Goal: Task Accomplishment & Management: Complete application form

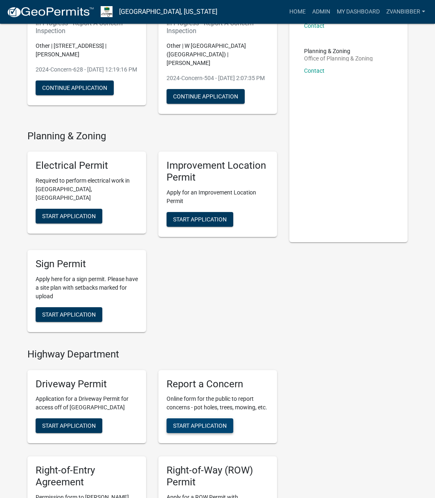
scroll to position [204, 0]
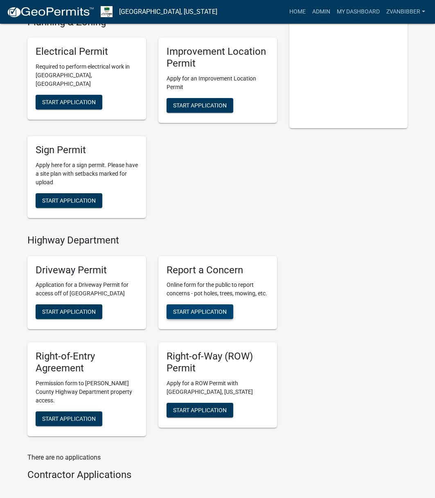
click at [200, 311] on span "Start Application" at bounding box center [200, 312] width 54 height 7
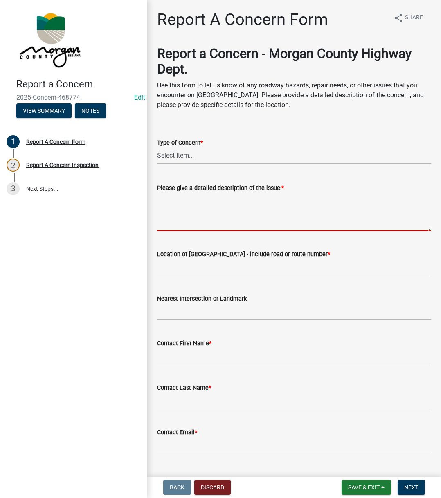
click at [191, 220] on textarea "Please give a detailed description of the issue: *" at bounding box center [294, 212] width 274 height 38
paste textarea "School bus driver says at the T on Plantation Ln at [GEOGRAPHIC_DATA], he can't…"
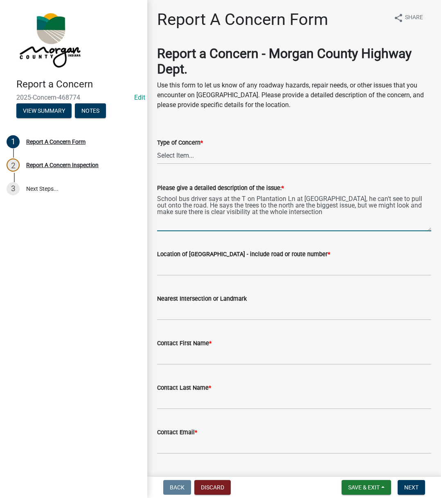
type textarea "School bus driver says at the T on Plantation Ln at [GEOGRAPHIC_DATA], he can't…"
click at [209, 160] on select "Select Item... Pot Hole Patching Ditch Tree Sign Mowing Culvert Other" at bounding box center [294, 156] width 274 height 17
click at [157, 148] on select "Select Item... Pot Hole Patching Ditch Tree Sign Mowing Culvert Other" at bounding box center [294, 156] width 274 height 17
select select "05549d27-706b-4fc5-87d5-786b3b3055f9"
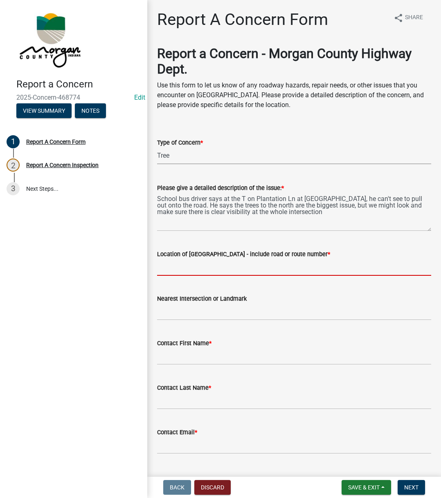
click at [206, 271] on input "Location of [GEOGRAPHIC_DATA] - include road or route number *" at bounding box center [294, 267] width 274 height 17
type input "Plantation Ln"
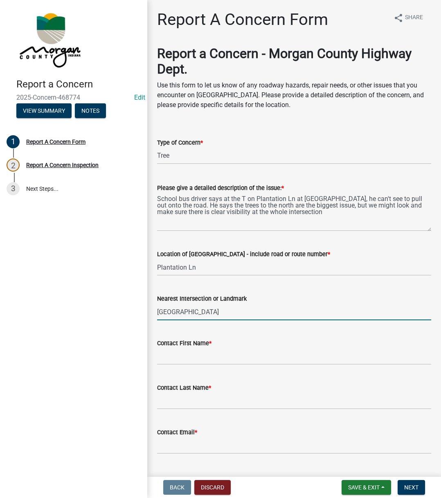
type input "[GEOGRAPHIC_DATA]"
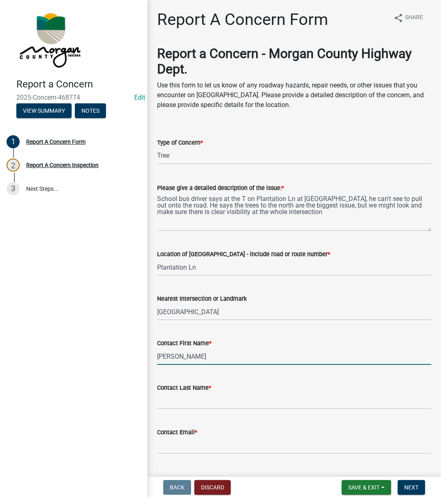
type input "[PERSON_NAME]"
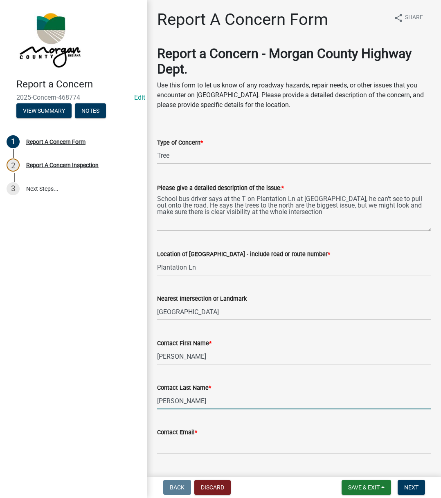
type input "[PERSON_NAME]"
type input "[EMAIL_ADDRESS][DOMAIN_NAME]"
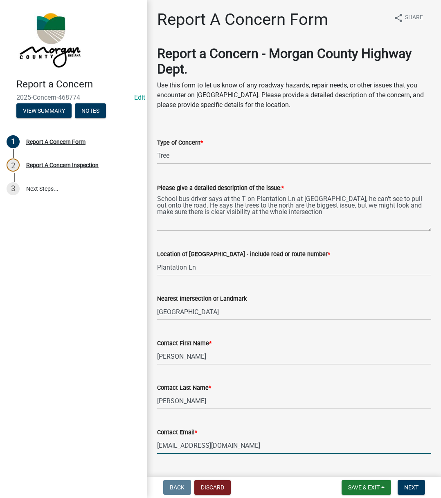
scroll to position [140, 0]
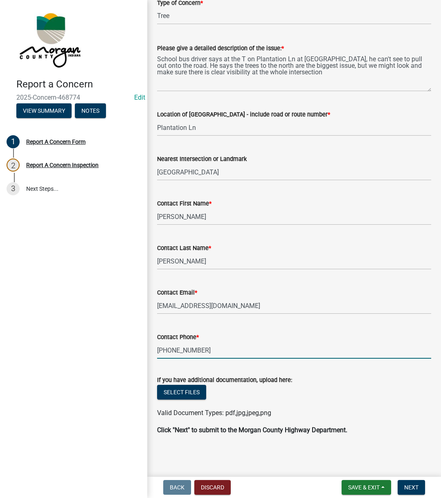
type input "[PHONE_NUMBER]"
click at [417, 485] on span "Next" at bounding box center [411, 487] width 14 height 7
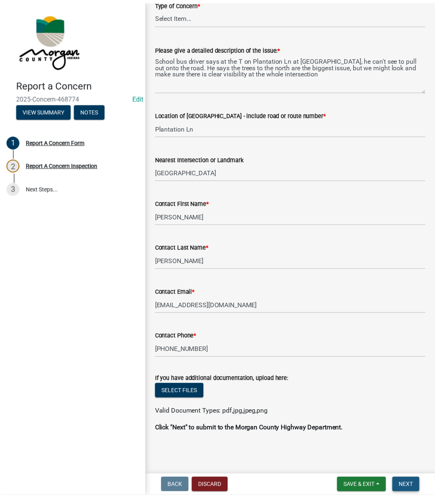
scroll to position [0, 0]
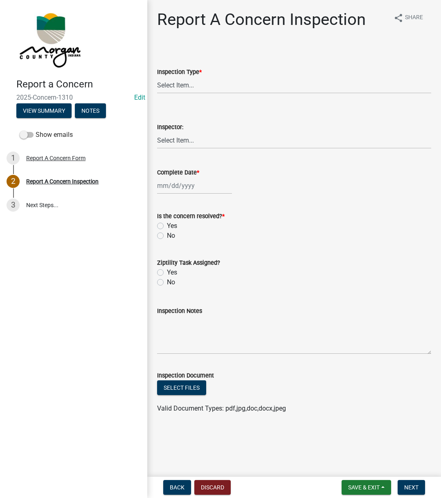
click at [226, 65] on form "Inspection Type * Select Item... Pot Hole Patching Ditch Tree Sign Mowing Culve…" at bounding box center [294, 75] width 274 height 36
click at [217, 75] on div "Inspection Type *" at bounding box center [294, 72] width 274 height 10
click at [213, 80] on select "Select Item... Pot Hole Patching Ditch Tree Sign Mowing Culvert Other" at bounding box center [294, 85] width 274 height 17
click at [157, 77] on select "Select Item... Pot Hole Patching Ditch Tree Sign Mowing Culvert Other" at bounding box center [294, 85] width 274 height 17
select select "05549d27-706b-4fc5-87d5-786b3b3055f9"
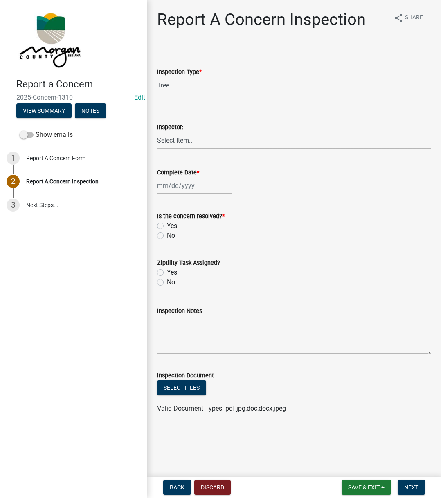
click at [183, 139] on select "Select Item... [PERSON_NAME] [PERSON_NAME] [PERSON_NAME] [PERSON_NAME] [PERSON_…" at bounding box center [294, 140] width 274 height 17
click at [157, 132] on select "Select Item... [PERSON_NAME] [PERSON_NAME] [PERSON_NAME] [PERSON_NAME] [PERSON_…" at bounding box center [294, 140] width 274 height 17
select select "742eb044-fc58-4034-b35e-1550e746fcda"
click at [183, 181] on div at bounding box center [194, 185] width 75 height 17
select select "8"
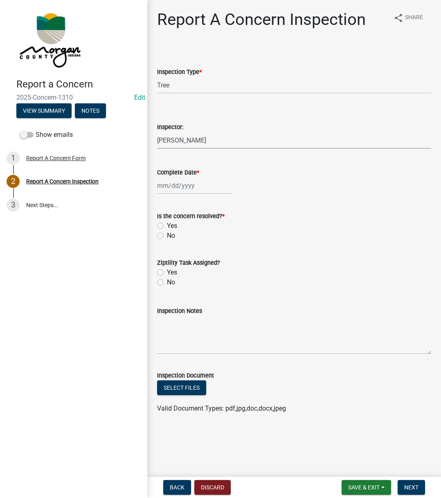
select select "2025"
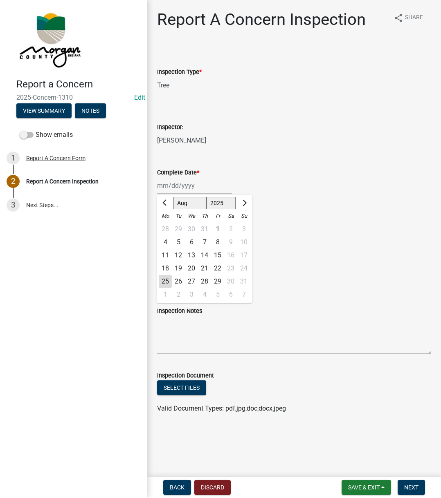
click at [164, 283] on div "25" at bounding box center [165, 281] width 13 height 13
type input "[DATE]"
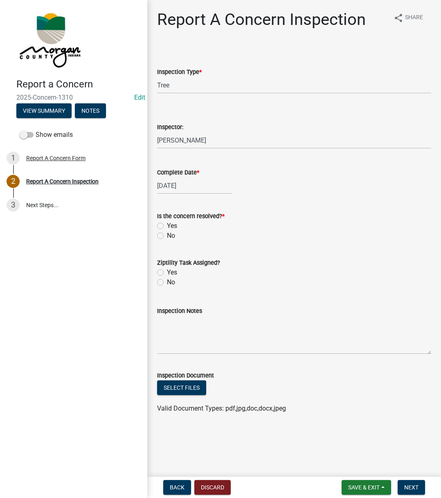
click at [167, 227] on label "Yes" at bounding box center [172, 226] width 10 height 10
click at [167, 226] on input "Yes" at bounding box center [169, 223] width 5 height 5
radio input "true"
drag, startPoint x: 158, startPoint y: 272, endPoint x: 161, endPoint y: 291, distance: 19.2
click at [167, 273] on label "Yes" at bounding box center [172, 273] width 10 height 10
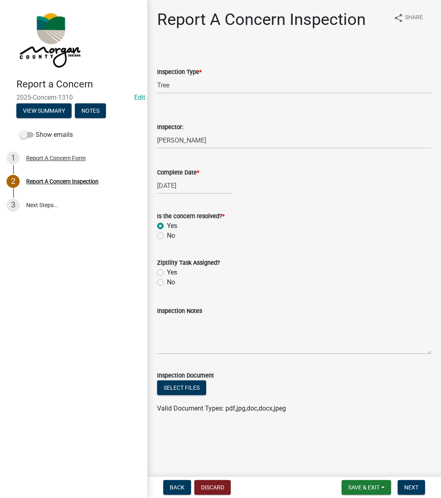
click at [167, 273] on input "Yes" at bounding box center [169, 270] width 5 height 5
radio input "true"
click at [176, 326] on textarea "Inspection Notes" at bounding box center [294, 335] width 274 height 38
type textarea "Sent to D1"
click at [406, 491] on button "Next" at bounding box center [410, 487] width 27 height 15
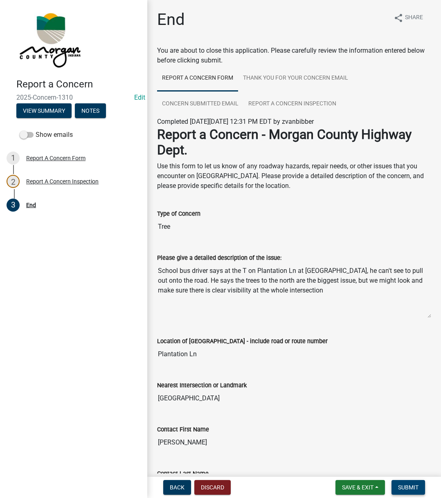
click at [406, 491] on button "Submit" at bounding box center [408, 487] width 34 height 15
